Goal: Task Accomplishment & Management: Use online tool/utility

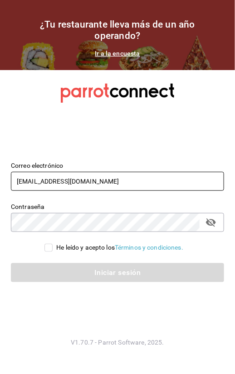
click at [45, 182] on input "[EMAIL_ADDRESS][DOMAIN_NAME]" at bounding box center [117, 181] width 213 height 19
type input "D"
click at [213, 187] on input "text" at bounding box center [117, 181] width 213 height 19
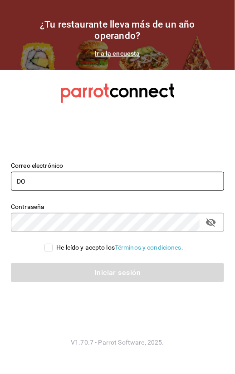
type input "D"
click at [85, 184] on input "[PERSON_NAME].[PERSON_NAME]@" at bounding box center [117, 181] width 213 height 19
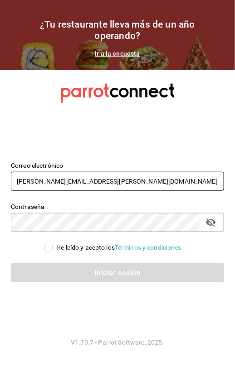
type input "[PERSON_NAME][EMAIL_ADDRESS][PERSON_NAME][DOMAIN_NAME]"
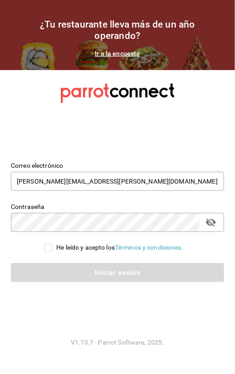
click at [213, 255] on div "Iniciar sesión" at bounding box center [112, 268] width 224 height 30
click at [50, 251] on input "He leído y acepto los Términos y condiciones." at bounding box center [48, 248] width 8 height 8
checkbox input "true"
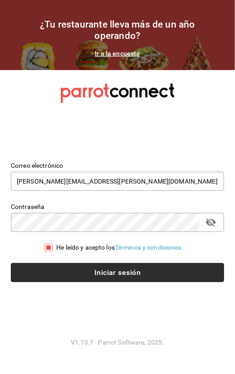
click at [53, 269] on button "Iniciar sesión" at bounding box center [117, 273] width 213 height 19
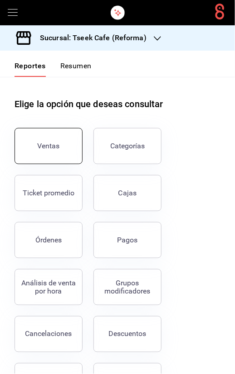
click at [62, 163] on button "Ventas" at bounding box center [48, 146] width 68 height 36
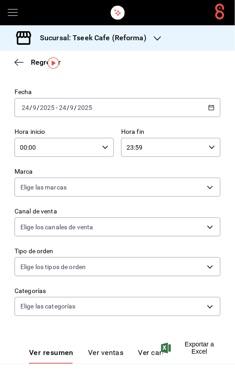
scroll to position [41, 0]
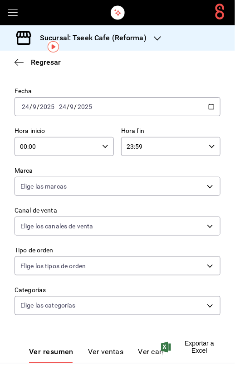
click at [106, 28] on div "Sucursal: Tseek Cafe (Reforma)" at bounding box center [85, 37] width 157 height 25
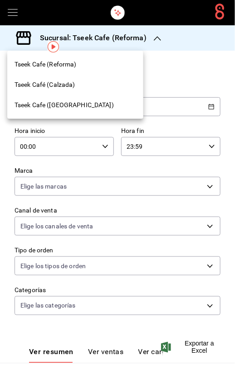
click at [125, 72] on div "Tseek Cafe (Reforma)" at bounding box center [75, 64] width 136 height 20
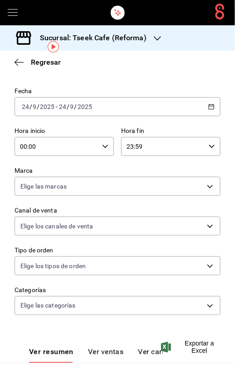
click at [140, 39] on h3 "Sucursal: Tseek Cafe (Reforma)" at bounding box center [90, 38] width 114 height 11
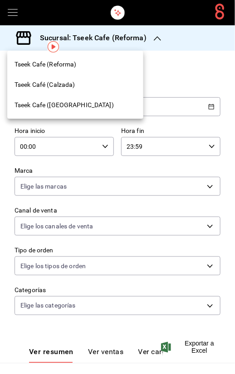
click at [91, 103] on div "Tseek Cafe ([GEOGRAPHIC_DATA])" at bounding box center [74, 106] width 121 height 10
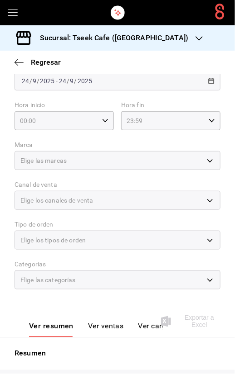
scroll to position [67, 0]
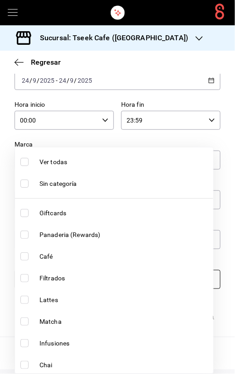
click at [94, 278] on body "Sucursal: Tseek Cafe (Zaragoza) Regresar Ventas Los artículos listados no inclu…" at bounding box center [117, 187] width 235 height 374
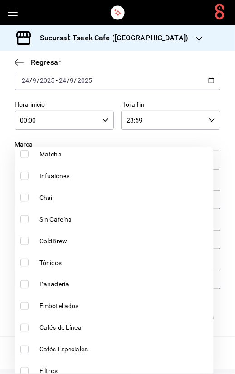
scroll to position [241, 0]
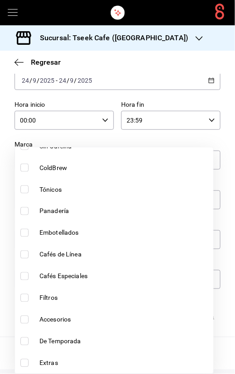
click at [216, 138] on div at bounding box center [117, 187] width 235 height 374
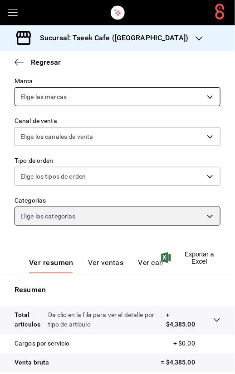
scroll to position [132, 0]
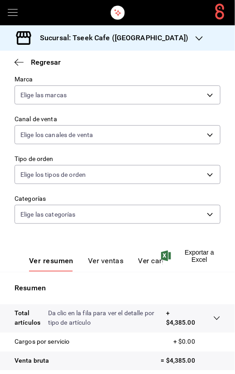
click at [96, 256] on div "Ver resumen Ver ventas Ver cargos" at bounding box center [88, 259] width 148 height 26
click at [96, 264] on button "Ver ventas" at bounding box center [106, 264] width 36 height 15
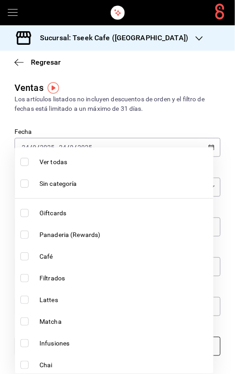
click at [100, 346] on body "Sucursal: Tseek Cafe (Zaragoza) Regresar Ventas Los artículos listados no inclu…" at bounding box center [117, 187] width 235 height 374
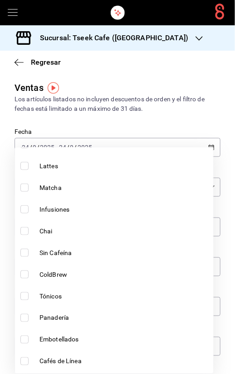
scroll to position [134, 0]
click at [80, 246] on li "Sin Cafeína" at bounding box center [114, 254] width 198 height 22
type input "e851f0c8-8e46-4e43-87ad-5c987515ed4f"
checkbox input "true"
click at [187, 128] on div at bounding box center [117, 187] width 235 height 374
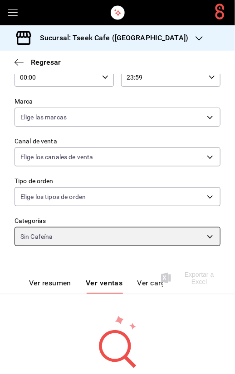
scroll to position [165, 0]
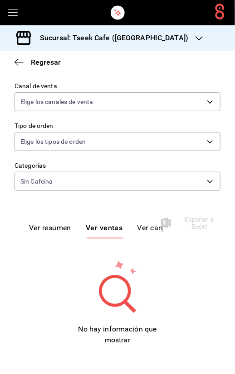
click at [148, 230] on button "Ver cargos" at bounding box center [155, 231] width 36 height 15
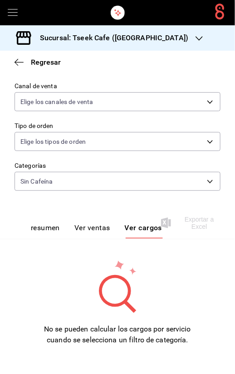
scroll to position [0, 16]
click at [89, 218] on div "Ver resumen Ver ventas Ver cargos" at bounding box center [88, 226] width 148 height 26
click at [83, 226] on button "Ver ventas" at bounding box center [92, 231] width 36 height 15
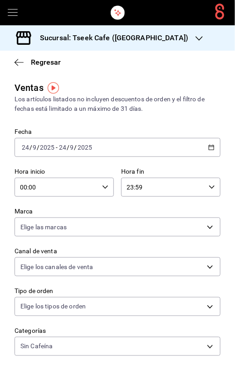
click at [110, 148] on div "2025-09-24 24 / 9 / 2025 - 2025-09-24 24 / 9 / 2025" at bounding box center [117, 147] width 206 height 19
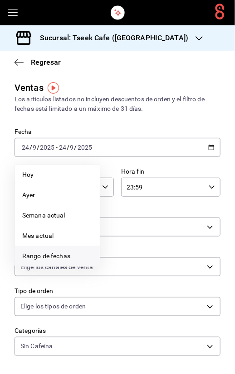
click at [45, 252] on span "Rango de fechas" at bounding box center [57, 257] width 70 height 10
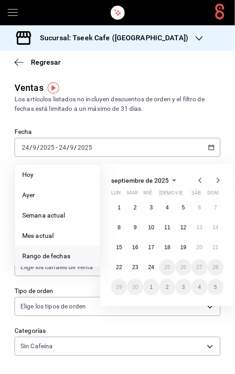
click at [199, 184] on icon "button" at bounding box center [199, 180] width 11 height 11
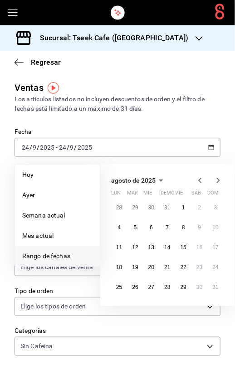
click at [199, 184] on icon "button" at bounding box center [199, 180] width 11 height 11
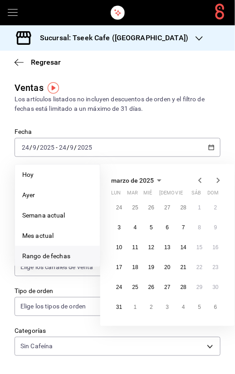
click at [199, 184] on icon "button" at bounding box center [199, 180] width 11 height 11
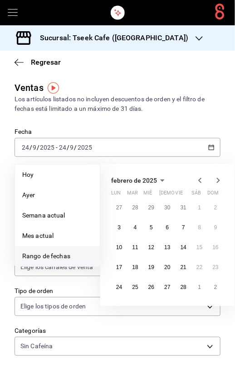
click at [199, 184] on icon "button" at bounding box center [199, 180] width 11 height 11
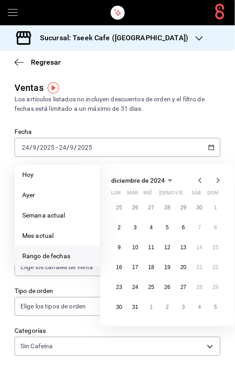
click at [221, 181] on icon "button" at bounding box center [217, 180] width 11 height 11
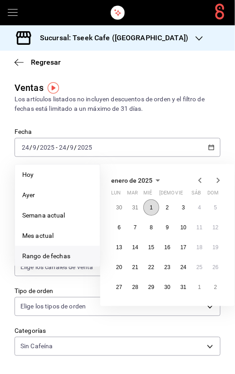
click at [150, 208] on abbr "1" at bounding box center [150, 208] width 3 height 6
click at [181, 293] on button "31" at bounding box center [183, 287] width 16 height 16
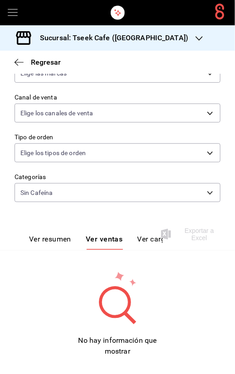
click at [49, 237] on button "Ver resumen" at bounding box center [50, 242] width 42 height 15
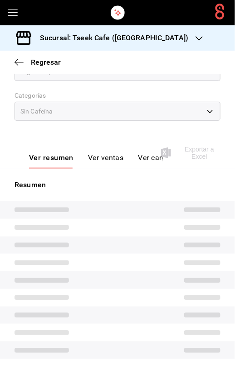
scroll to position [260, 0]
